Goal: Transaction & Acquisition: Purchase product/service

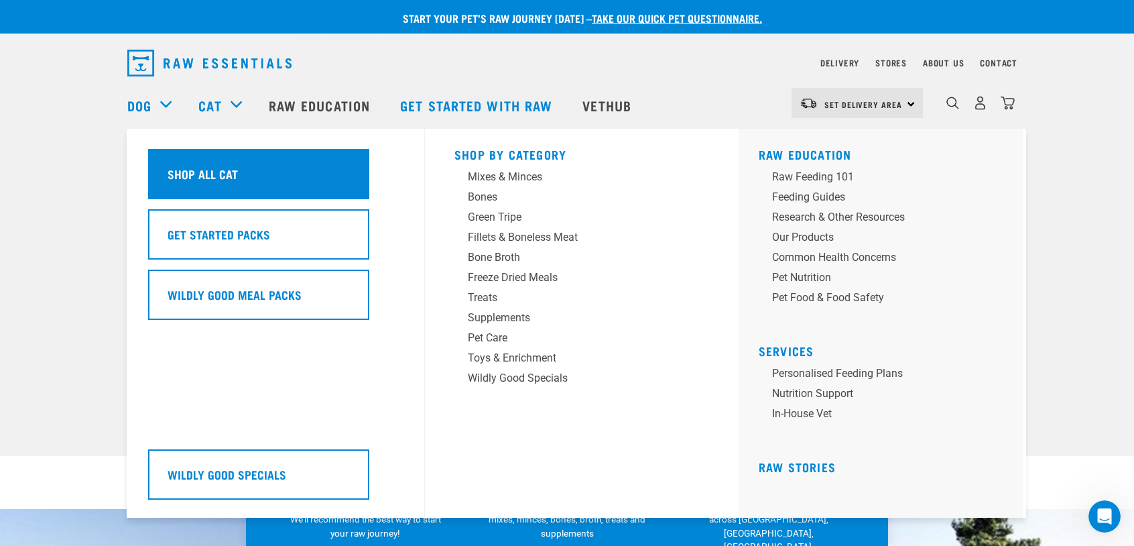
click at [211, 180] on h5 "Shop All Cat" at bounding box center [203, 173] width 70 height 17
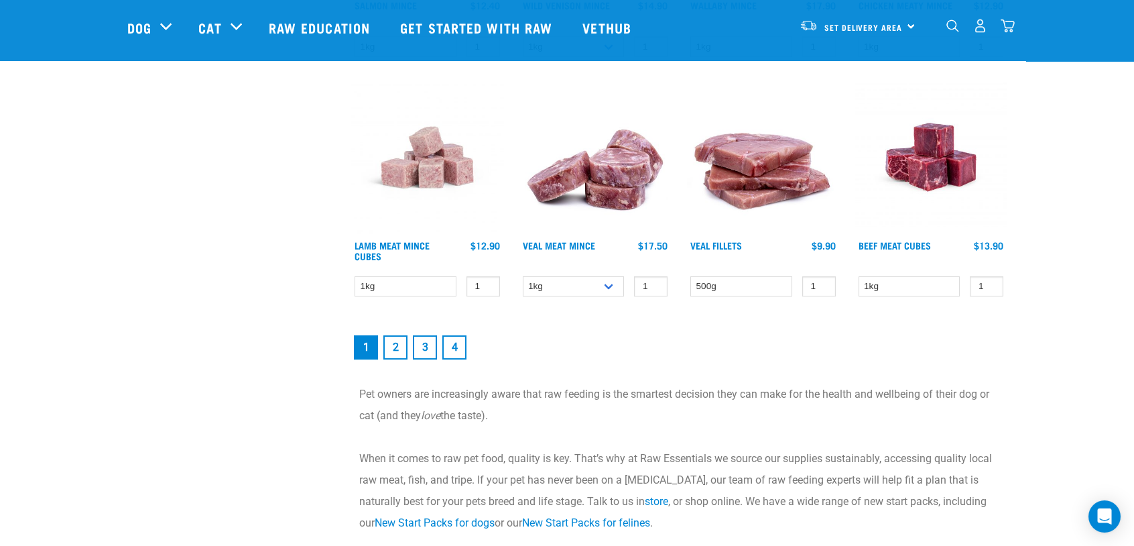
scroll to position [1743, 0]
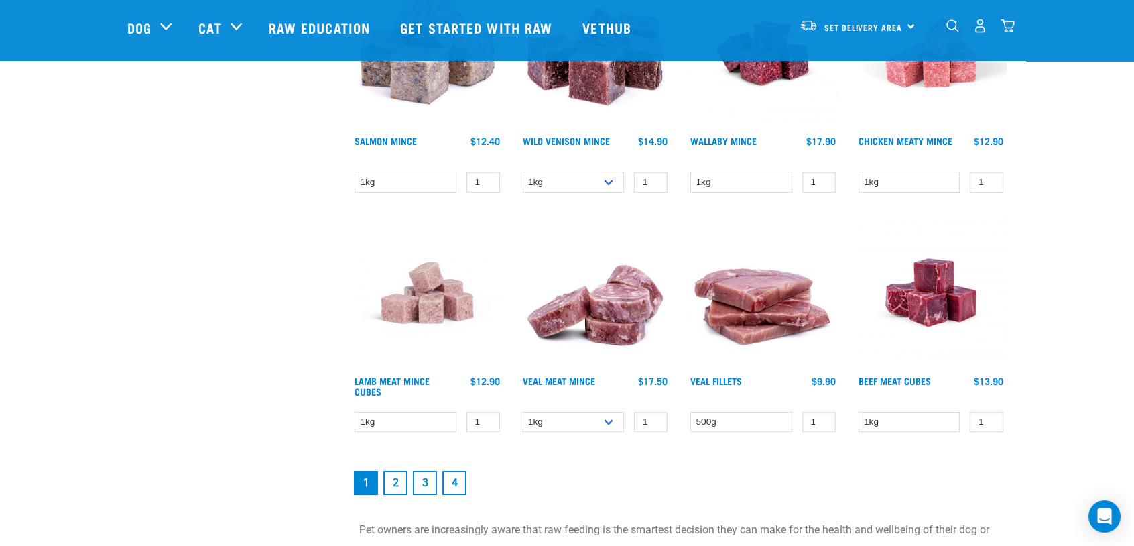
click at [406, 482] on link "2" at bounding box center [395, 483] width 24 height 24
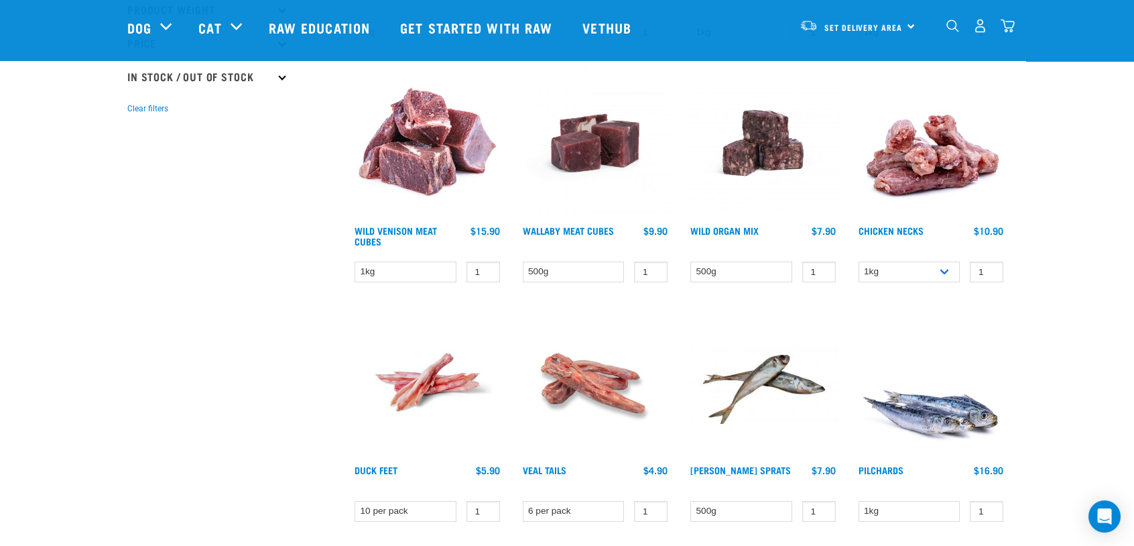
scroll to position [402, 0]
